Goal: Task Accomplishment & Management: Manage account settings

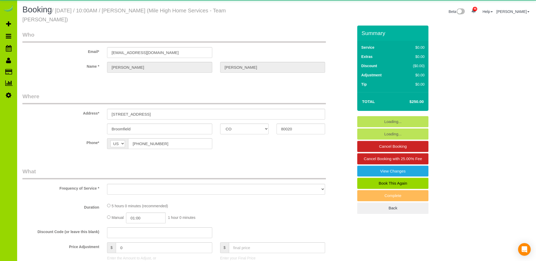
select select "CO"
select select "string:fspay-d723c7c2-1917-4986-8935-034922efb8e8"
select select "number:4"
select select "number:14"
select select "object:1139"
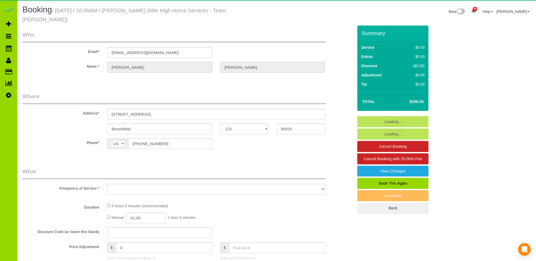
select select "spot1"
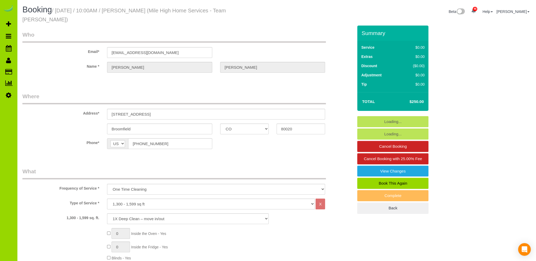
select select "object:1212"
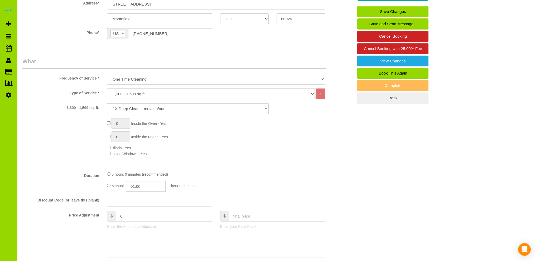
scroll to position [211, 0]
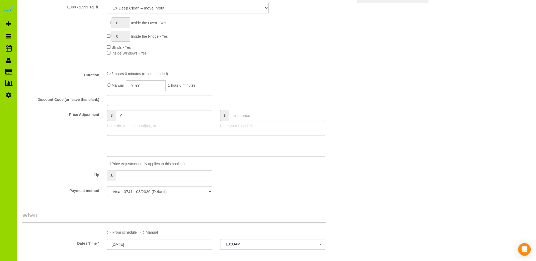
click at [247, 110] on input "text" at bounding box center [277, 115] width 96 height 11
type input "0"
click at [275, 72] on div "5 hours 0 minutes (recommended) Manual 01:00 1 hour 0 minutes" at bounding box center [216, 81] width 226 height 21
type input "-250"
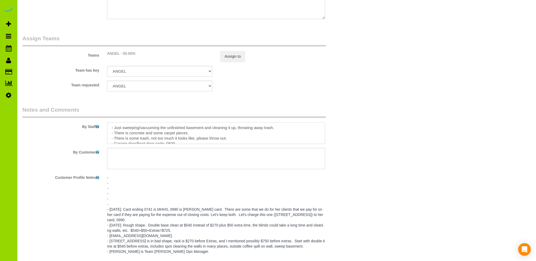
scroll to position [11, 0]
click at [248, 131] on textarea at bounding box center [216, 133] width 218 height 22
click at [138, 128] on textarea at bounding box center [216, 133] width 218 height 22
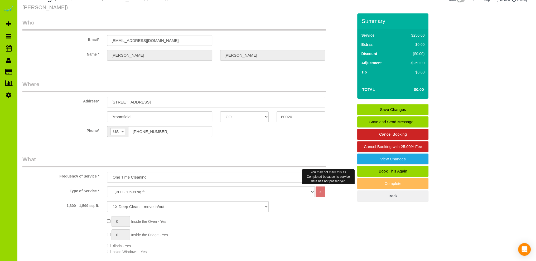
scroll to position [0, 0]
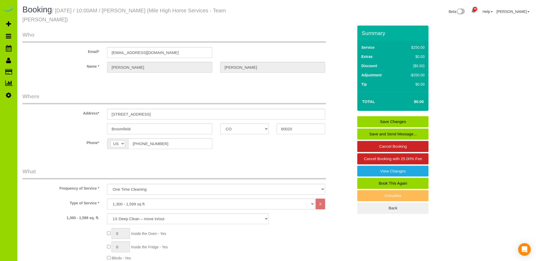
type textarea "- Just sweeping/vacuuming the unfinished basement and cleaning it up, throwing …"
click at [370, 116] on link "Save Changes" at bounding box center [392, 121] width 71 height 11
